Goal: Information Seeking & Learning: Learn about a topic

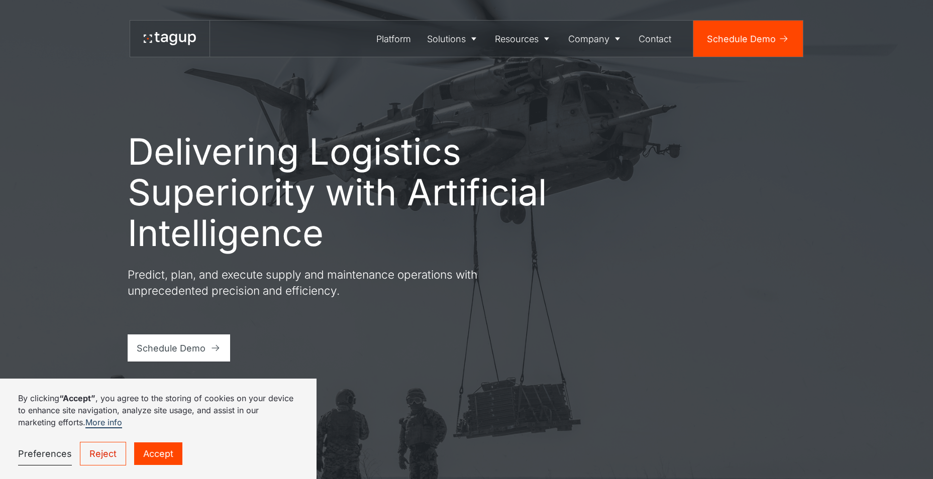
click at [151, 453] on link "Accept" at bounding box center [158, 454] width 48 height 23
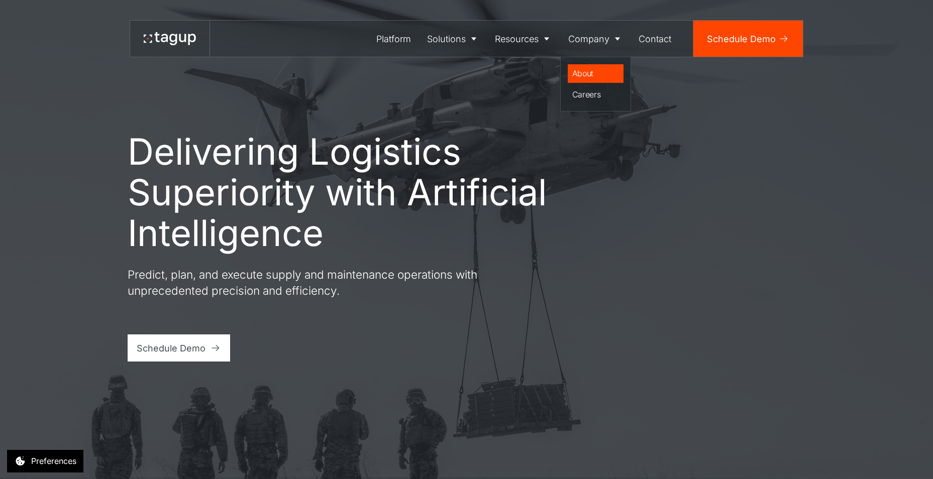
click at [586, 70] on div "About" at bounding box center [595, 73] width 47 height 12
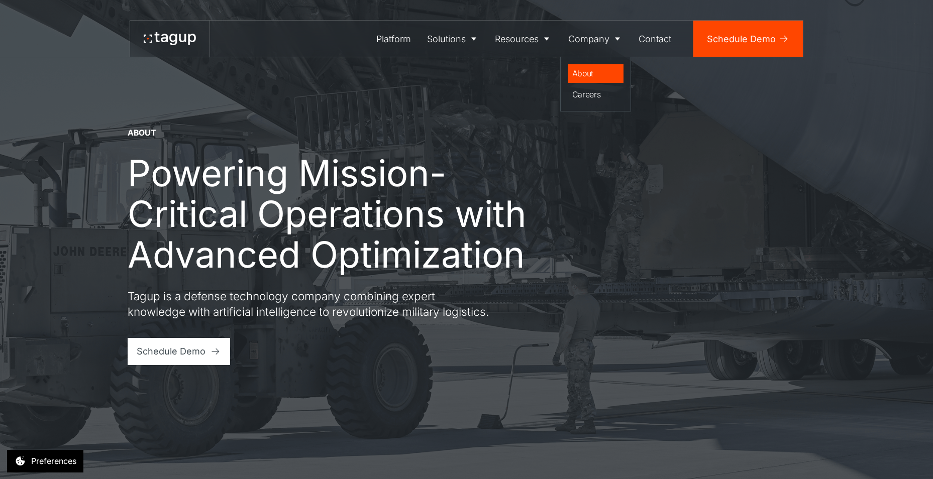
click at [584, 73] on div "About" at bounding box center [595, 73] width 47 height 12
